Goal: Information Seeking & Learning: Learn about a topic

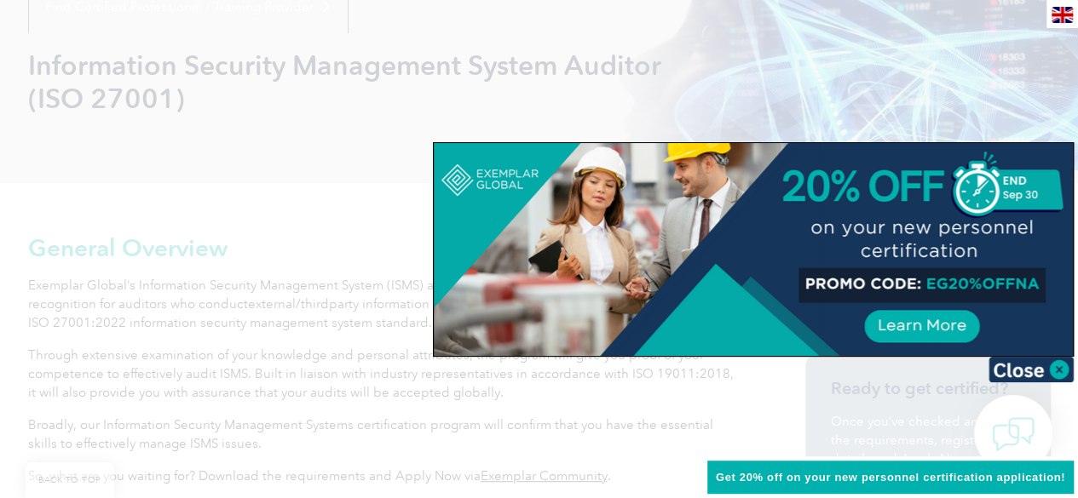
scroll to position [306, 0]
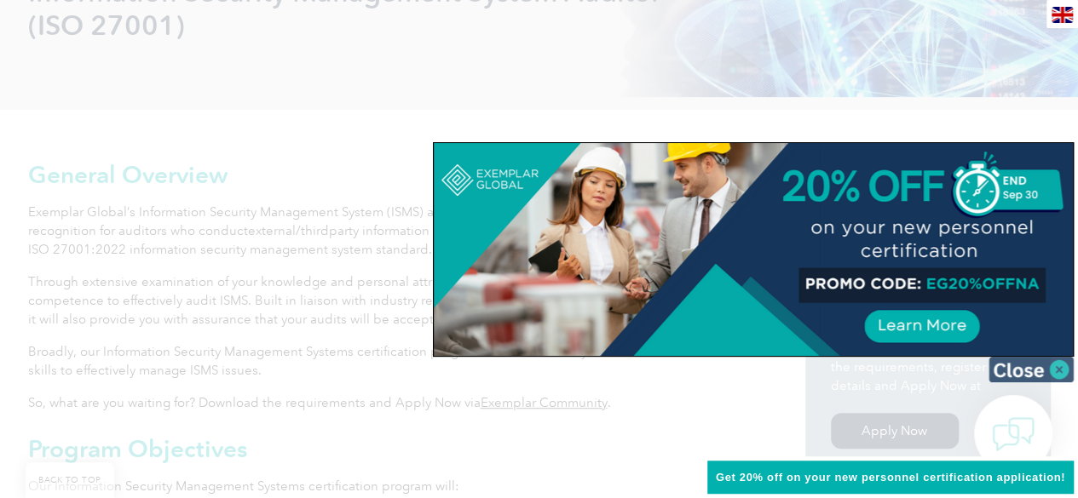
click at [1031, 371] on img at bounding box center [1030, 370] width 85 height 26
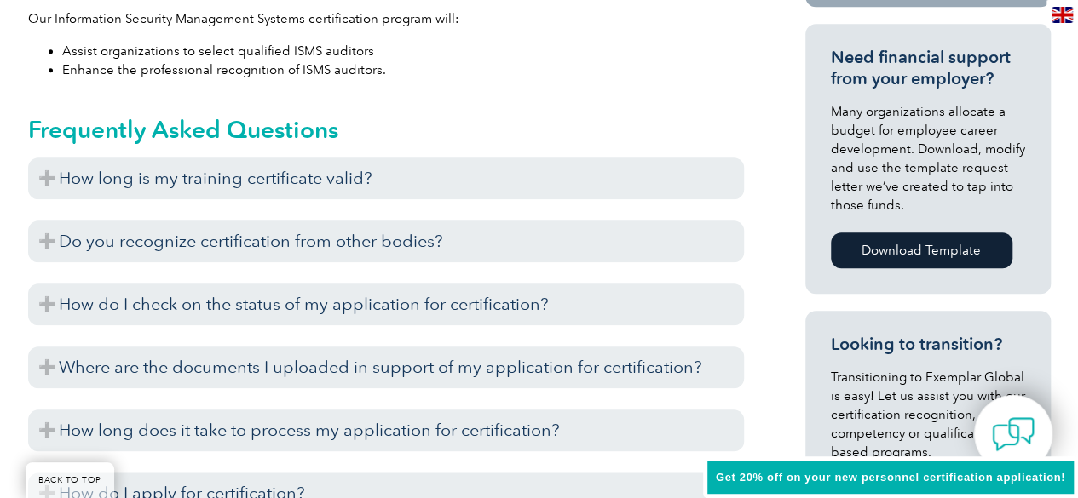
scroll to position [794, 0]
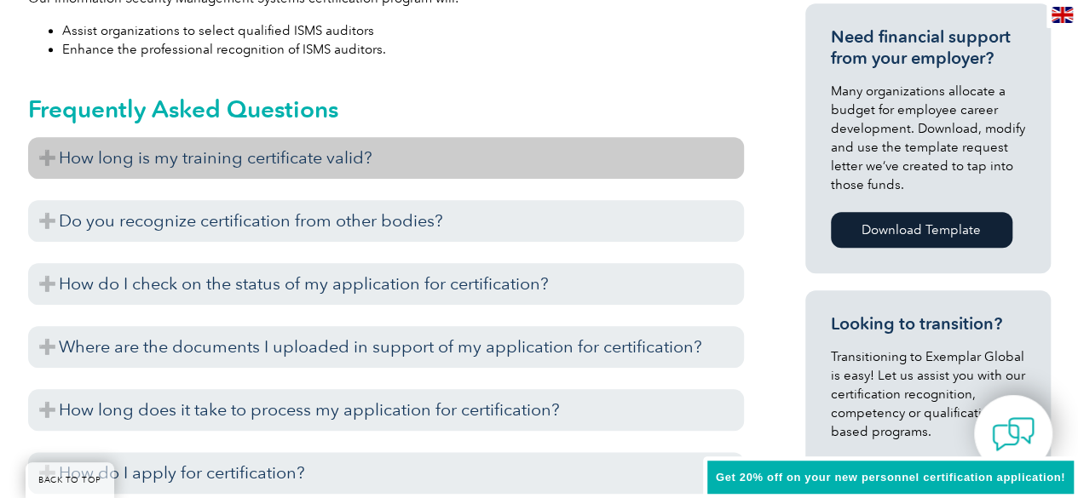
click at [49, 158] on h3 "How long is my training certificate valid?" at bounding box center [386, 158] width 716 height 42
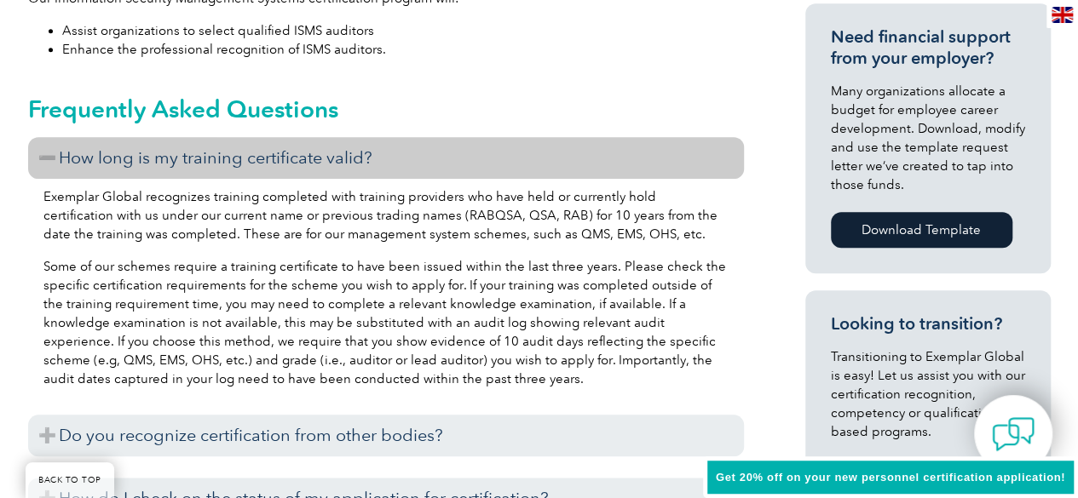
click at [49, 158] on h3 "How long is my training certificate valid?" at bounding box center [386, 158] width 716 height 42
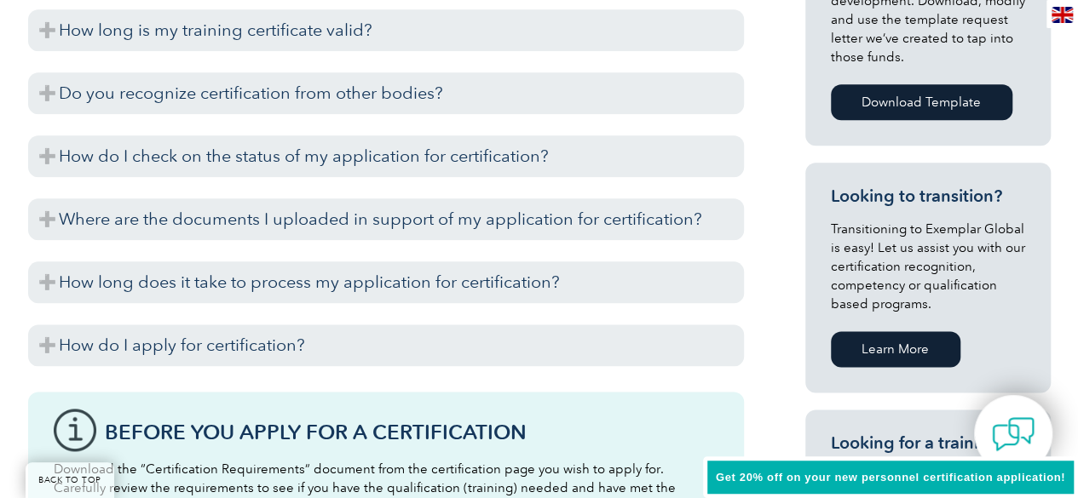
scroll to position [939, 0]
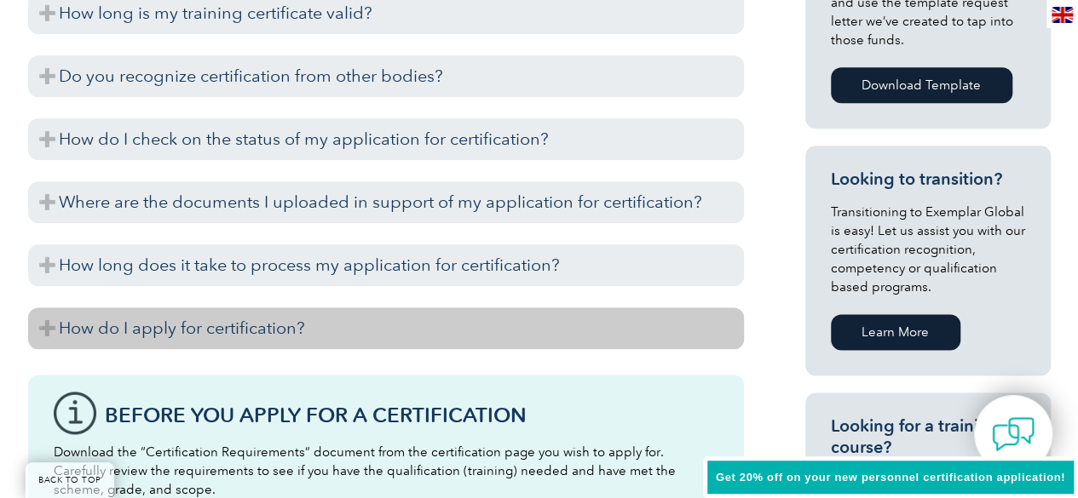
click at [47, 331] on h3 "How do I apply for certification?" at bounding box center [386, 329] width 716 height 42
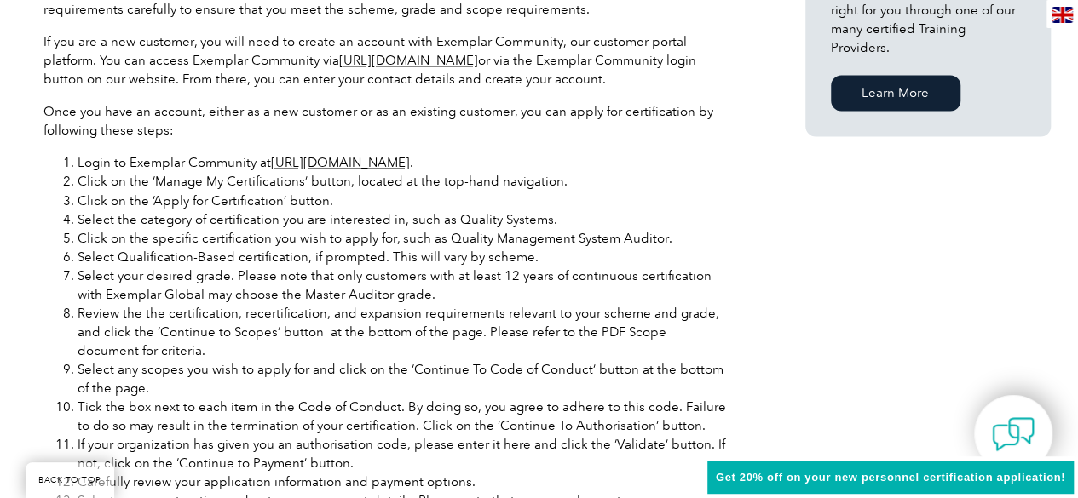
scroll to position [1379, 0]
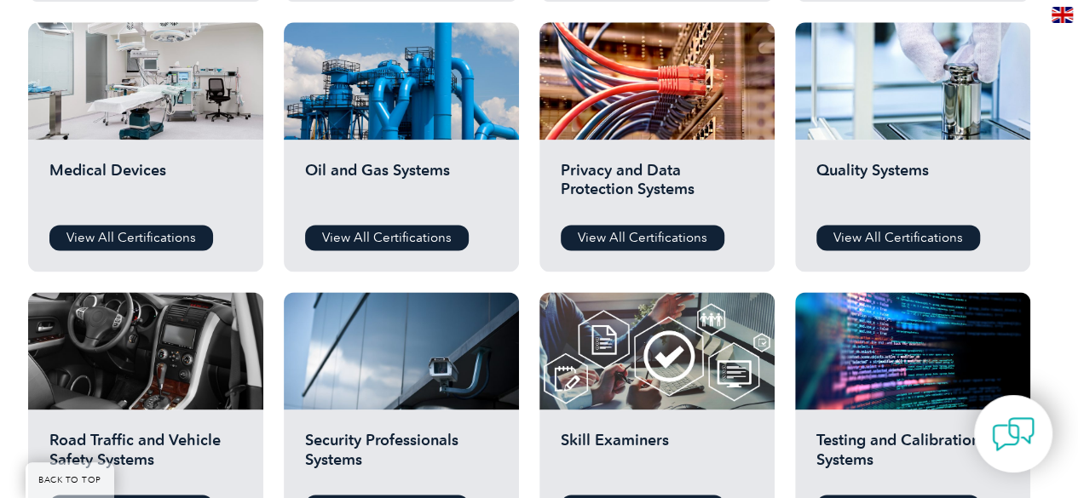
scroll to position [988, 0]
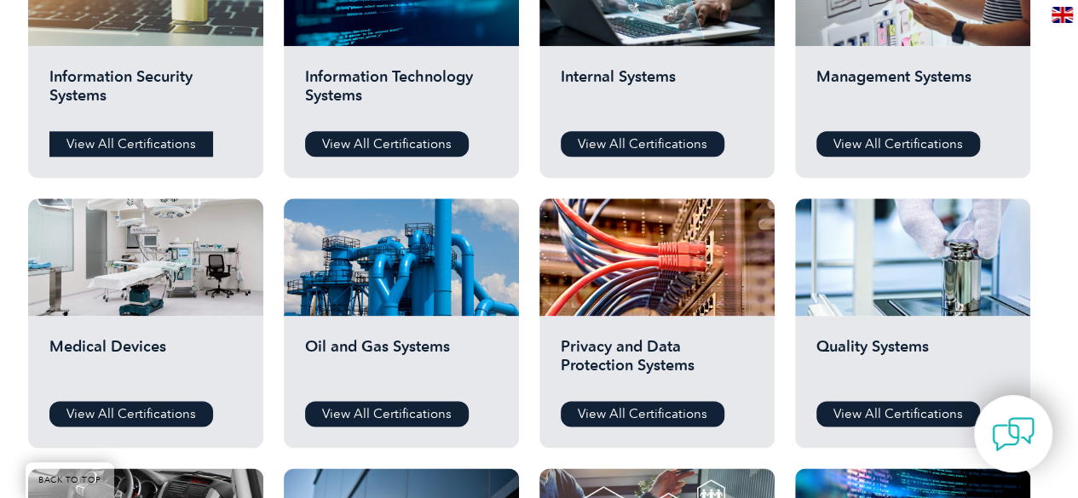
click at [176, 133] on link "View All Certifications" at bounding box center [131, 144] width 164 height 26
click at [130, 147] on link "View All Certifications" at bounding box center [131, 144] width 164 height 26
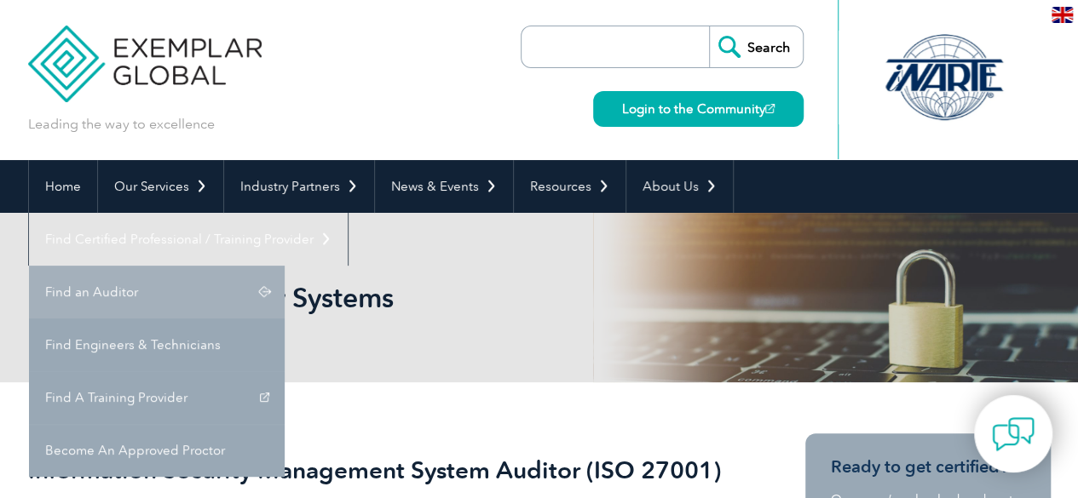
click at [285, 266] on link "Find an Auditor" at bounding box center [157, 292] width 256 height 53
